Goal: Find specific page/section: Find specific page/section

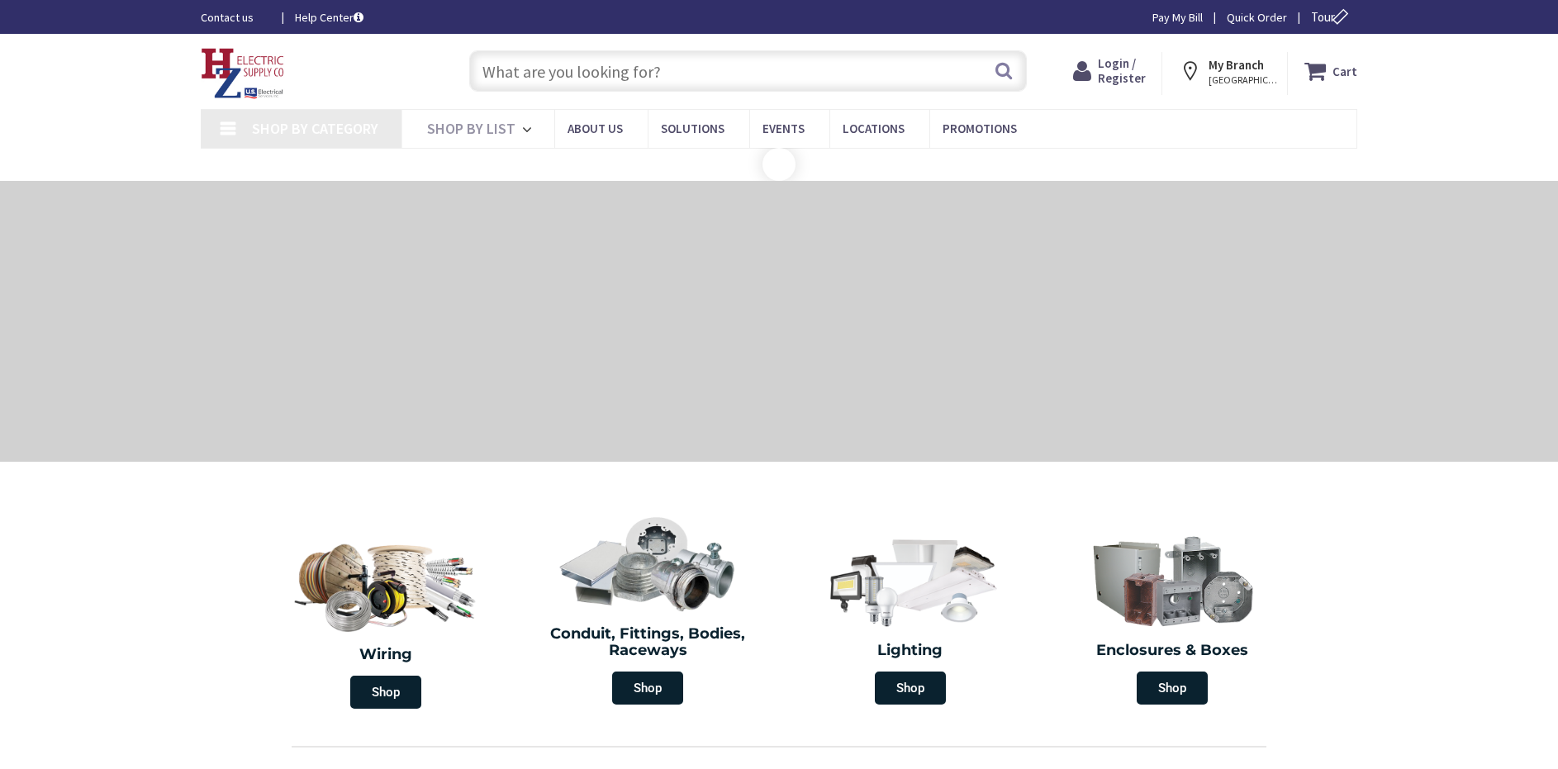
type input "[GEOGRAPHIC_DATA][STREET_ADDRESS][PERSON_NAME][GEOGRAPHIC_DATA]"
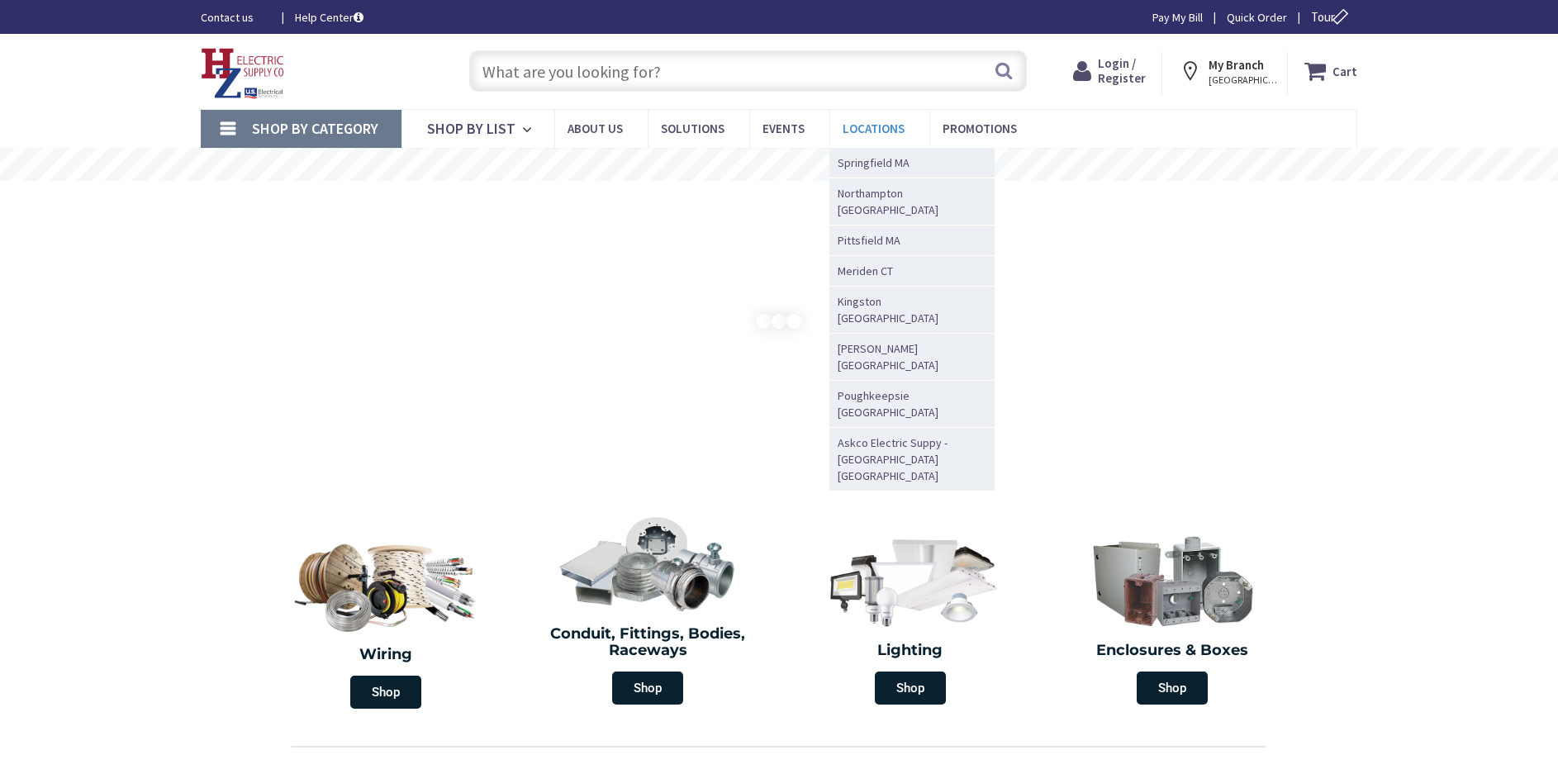
click at [854, 132] on span "Locations" at bounding box center [873, 129] width 62 height 16
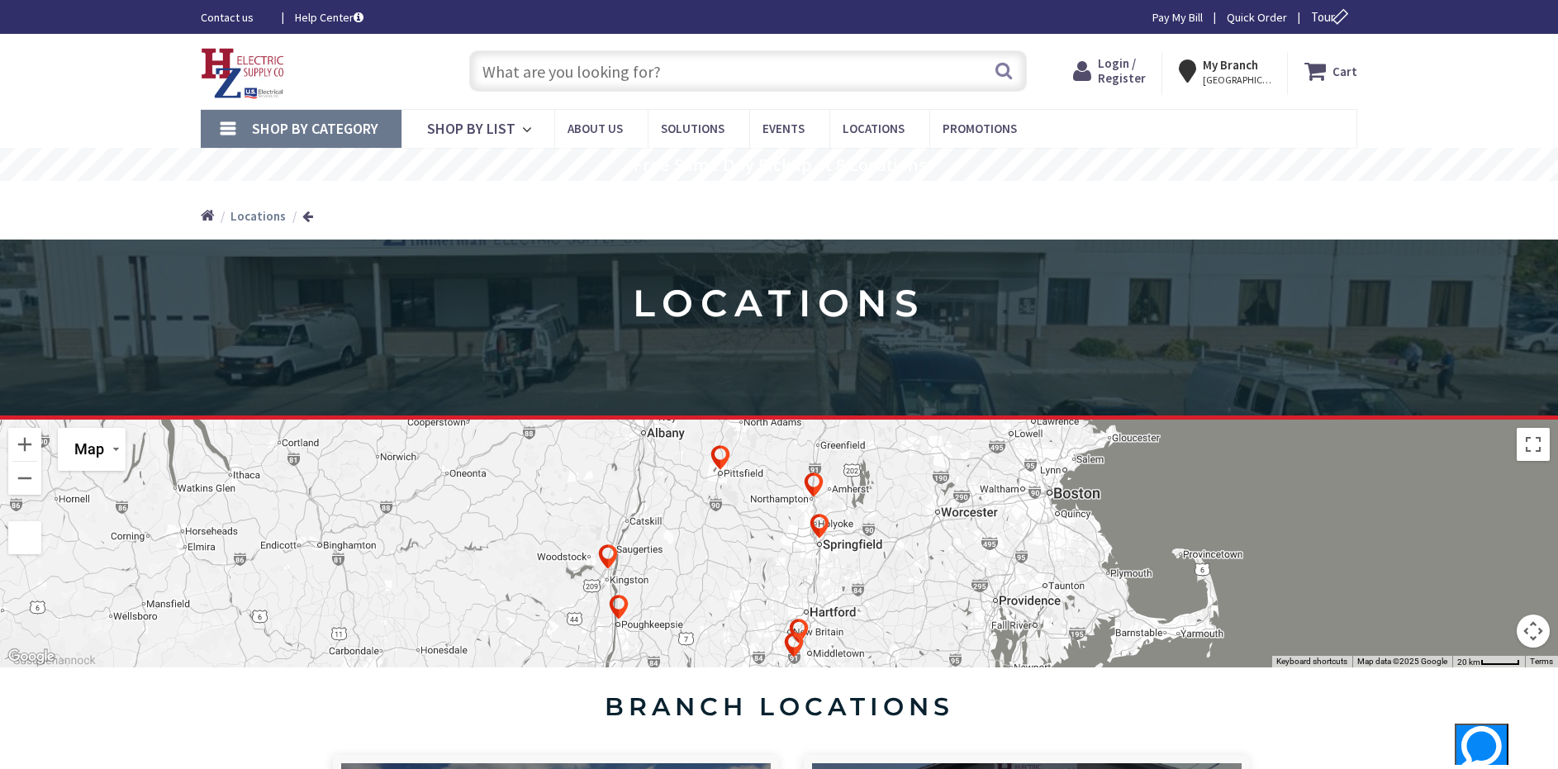
drag, startPoint x: 62, startPoint y: 731, endPoint x: 183, endPoint y: 541, distance: 225.0
click at [62, 731] on section "branch locations" at bounding box center [779, 702] width 1558 height 71
